Goal: Navigation & Orientation: Understand site structure

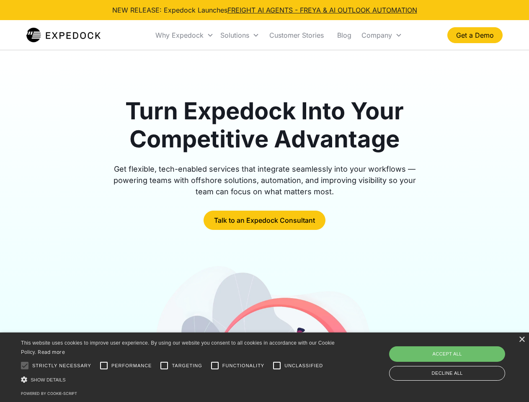
click at [185, 35] on div "Why Expedock" at bounding box center [179, 35] width 48 height 8
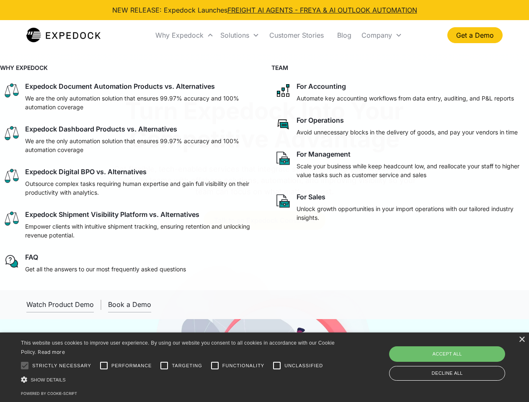
click at [240, 35] on div "Solutions" at bounding box center [234, 35] width 29 height 8
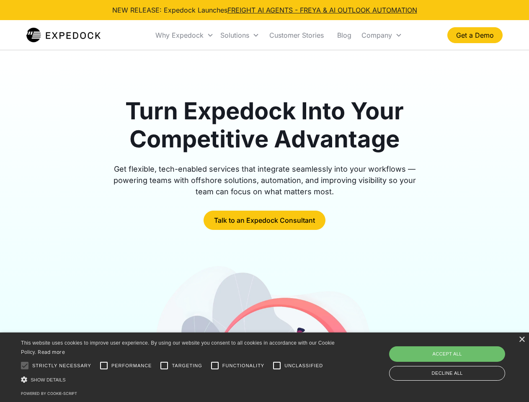
click at [381, 35] on div "Company" at bounding box center [376, 35] width 31 height 8
click at [25, 366] on div at bounding box center [24, 365] width 17 height 17
click at [104, 366] on input "Performance" at bounding box center [103, 365] width 17 height 17
checkbox input "true"
click at [164, 366] on input "Targeting" at bounding box center [164, 365] width 17 height 17
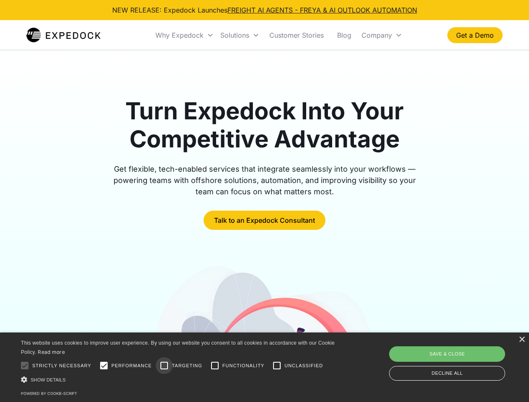
checkbox input "true"
click at [215, 366] on input "Functionality" at bounding box center [214, 365] width 17 height 17
checkbox input "true"
click at [277, 366] on input "Unclassified" at bounding box center [276, 365] width 17 height 17
checkbox input "true"
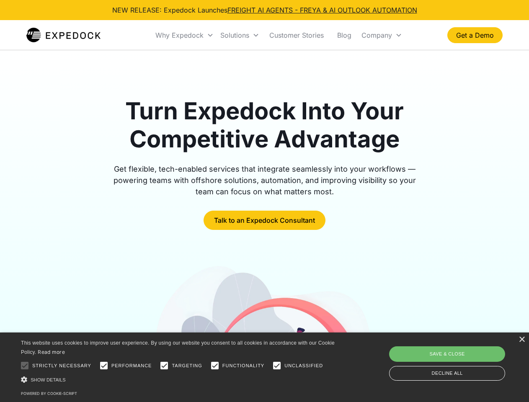
click at [179, 379] on div "Show details Hide details" at bounding box center [179, 379] width 317 height 9
